Goal: Task Accomplishment & Management: Complete application form

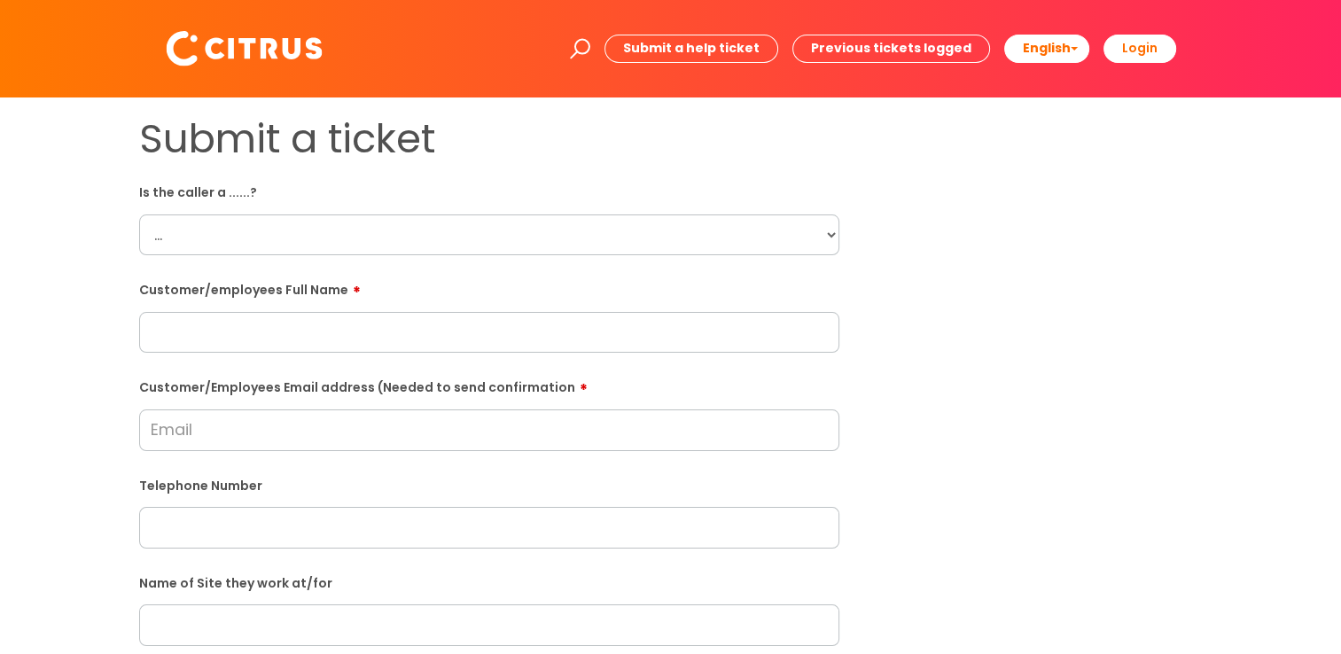
click at [251, 206] on div "Is the caller a ......? ... Citrus Customer Citrus Employee [DEMOGRAPHIC_DATA] …" at bounding box center [489, 216] width 700 height 78
drag, startPoint x: 252, startPoint y: 237, endPoint x: 253, endPoint y: 246, distance: 9.8
click at [252, 237] on select "... Citrus Customer Citrus Employee [DEMOGRAPHIC_DATA] Supplier" at bounding box center [489, 235] width 700 height 41
select select "Contractor"
click at [139, 215] on select "... Citrus Customer Citrus Employee [DEMOGRAPHIC_DATA] Supplier" at bounding box center [489, 235] width 700 height 41
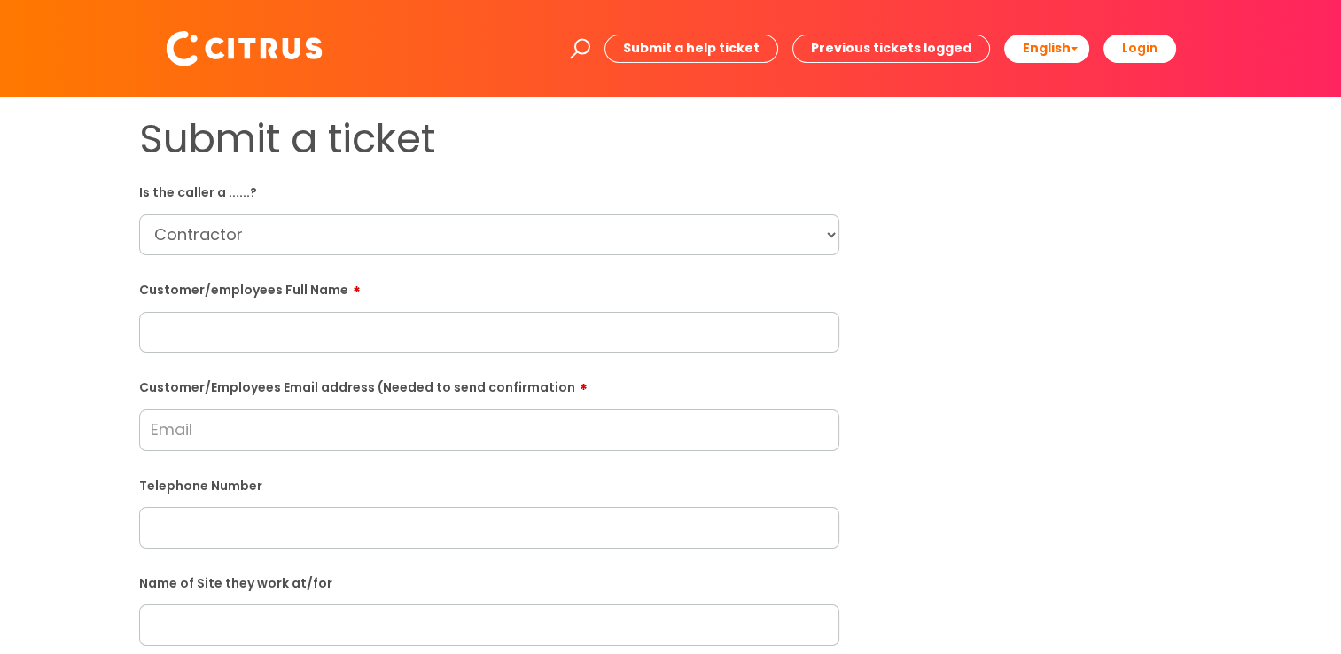
click at [227, 340] on input "text" at bounding box center [489, 332] width 700 height 41
click at [307, 326] on input "text" at bounding box center [489, 332] width 700 height 41
paste input "[PERSON_NAME]"
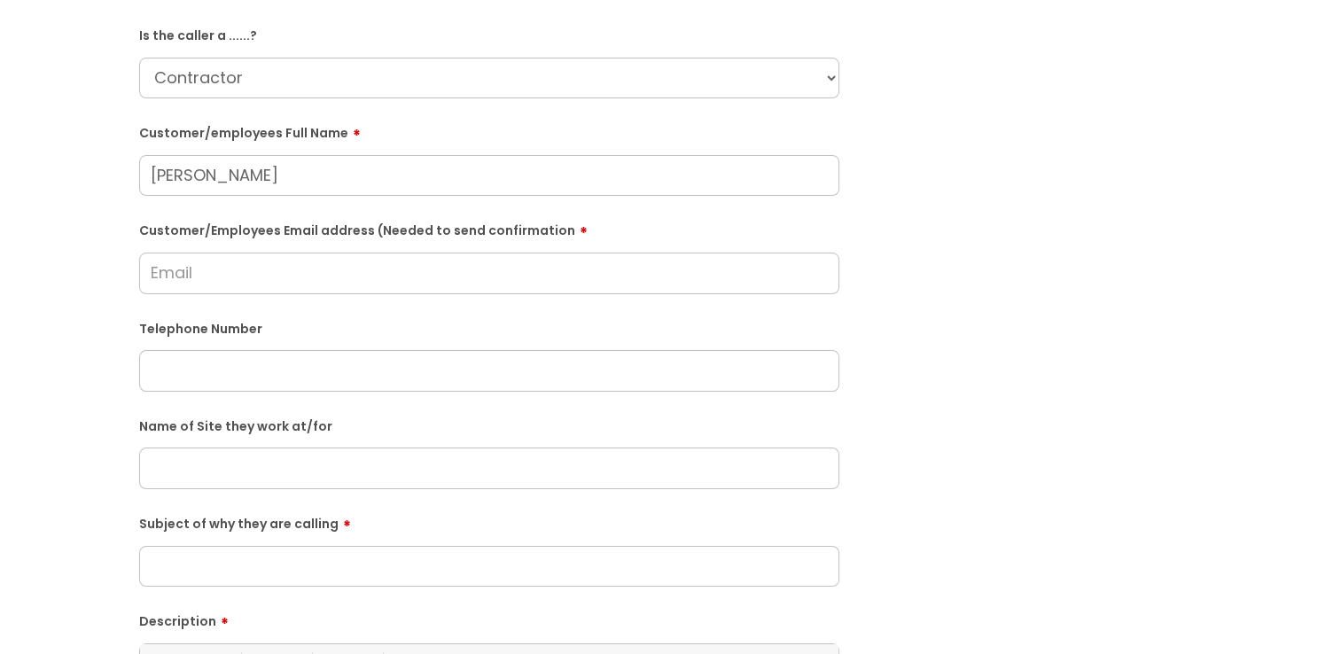
scroll to position [177, 0]
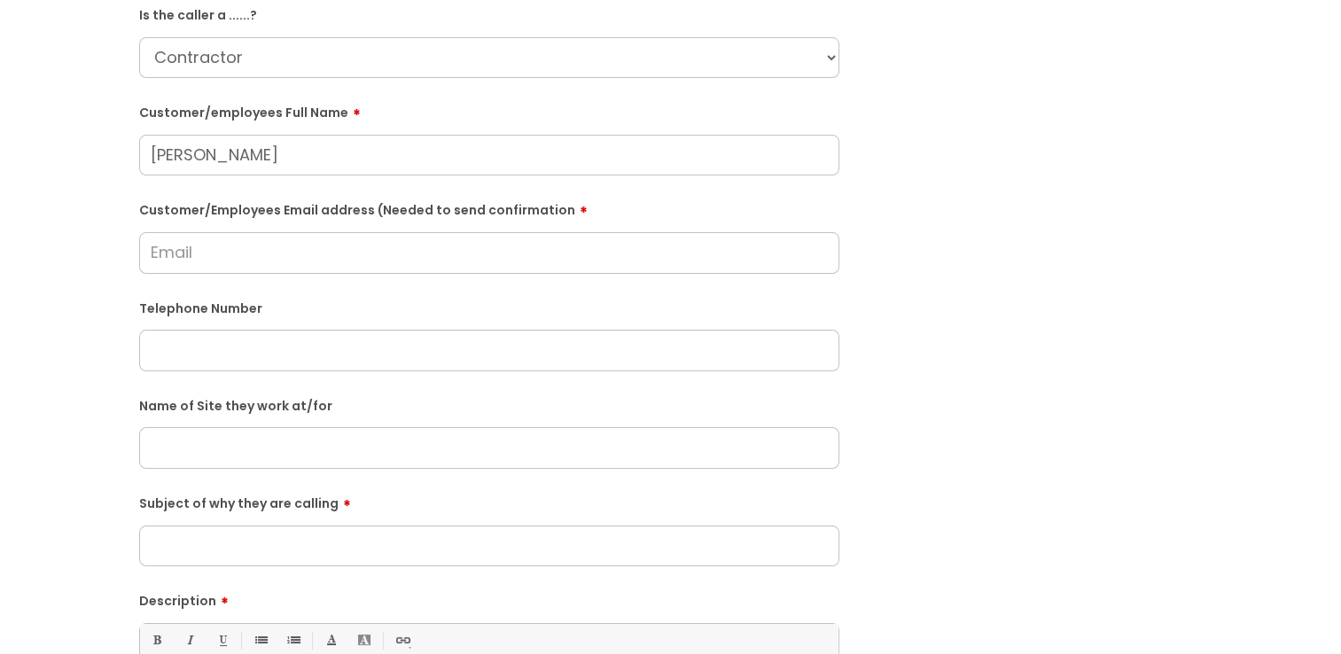
type input "[PERSON_NAME]"
click at [300, 263] on input "Customer/Employees Email address (Needed to send confirmation" at bounding box center [489, 252] width 700 height 41
click at [262, 357] on input "text" at bounding box center [489, 350] width 700 height 41
click at [252, 357] on input "text" at bounding box center [489, 350] width 700 height 41
paste input "01625342889"
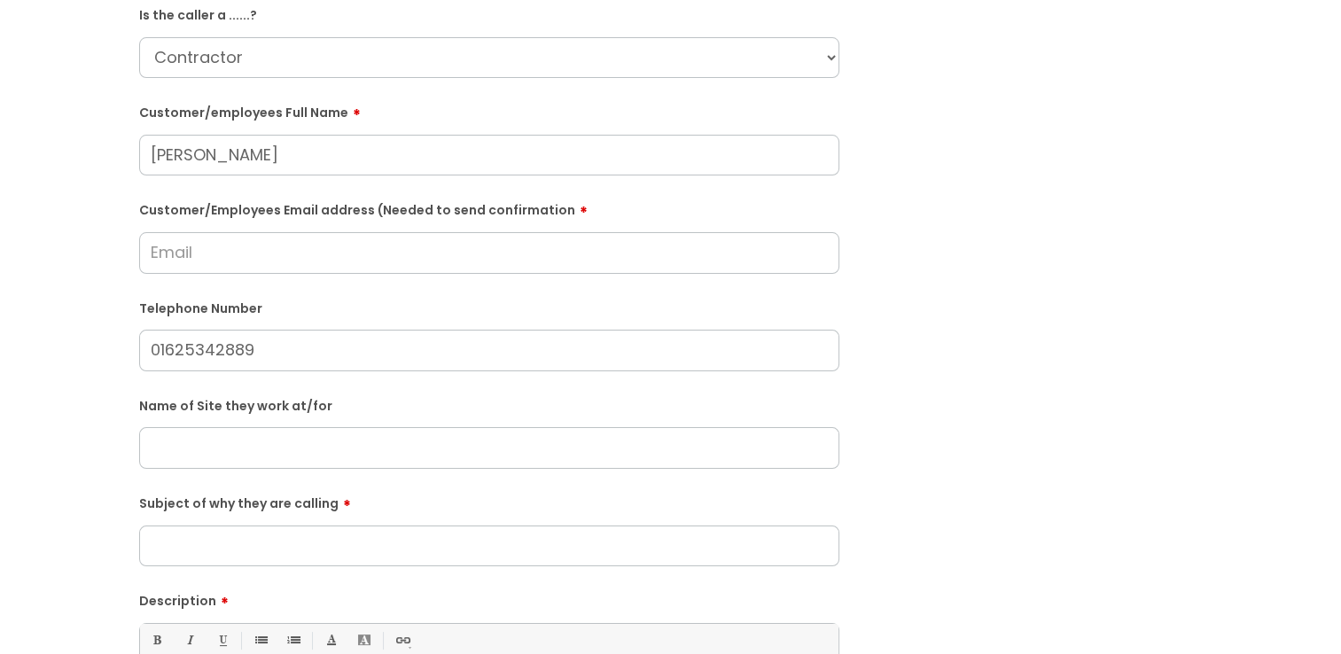
type input "01625342889"
click at [304, 549] on input "Subject of why they are calling" at bounding box center [489, 546] width 700 height 41
click at [201, 254] on input "Customer/Employees Email address (Needed to send confirmation" at bounding box center [489, 252] width 700 height 41
